Goal: Task Accomplishment & Management: Manage account settings

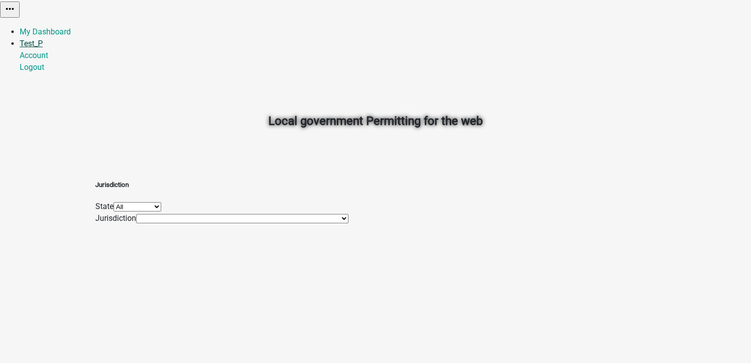
click at [43, 39] on link "Test_P" at bounding box center [31, 43] width 23 height 9
click at [44, 72] on link "Logout" at bounding box center [32, 66] width 25 height 9
click at [44, 39] on link "Signup" at bounding box center [32, 43] width 25 height 9
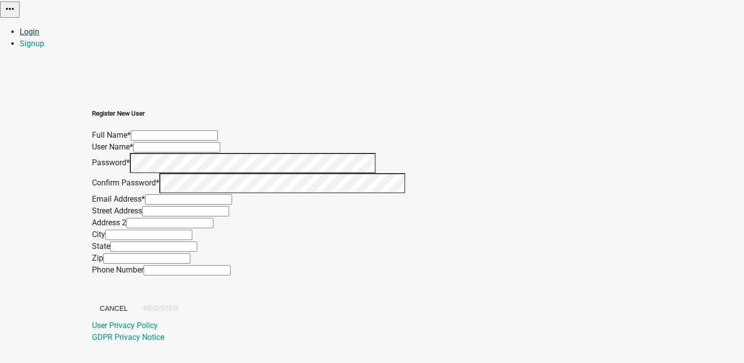
click at [39, 27] on link "Login" at bounding box center [30, 31] width 20 height 9
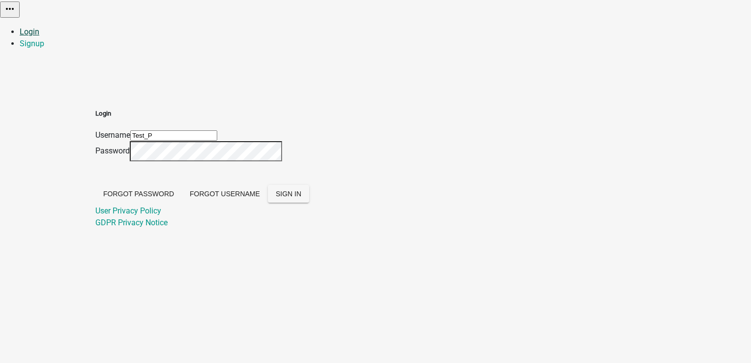
click at [39, 27] on link "Login" at bounding box center [30, 31] width 20 height 9
click at [217, 130] on input "Test_P" at bounding box center [173, 135] width 87 height 10
type input "[PERSON_NAME] New"
click at [309, 202] on button "SIGN IN" at bounding box center [288, 194] width 41 height 18
